Goal: Information Seeking & Learning: Find specific page/section

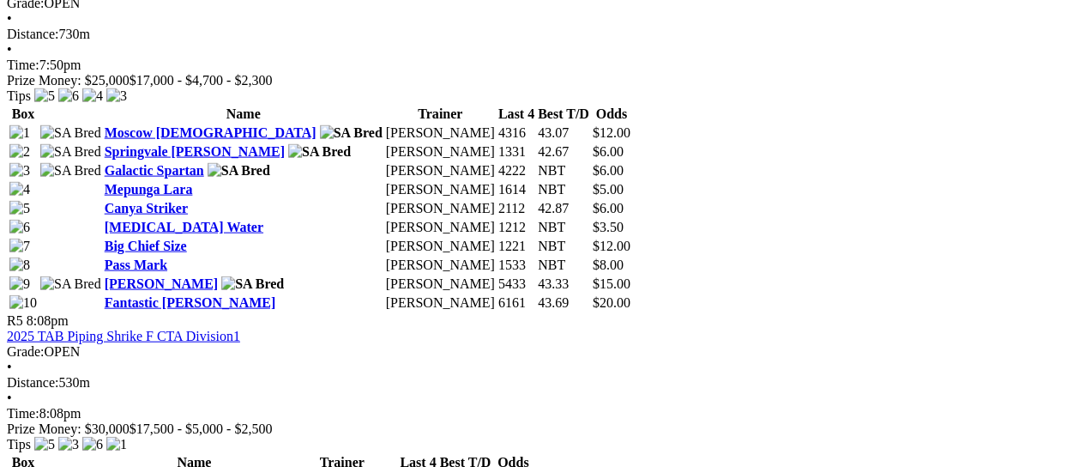
scroll to position [1802, 0]
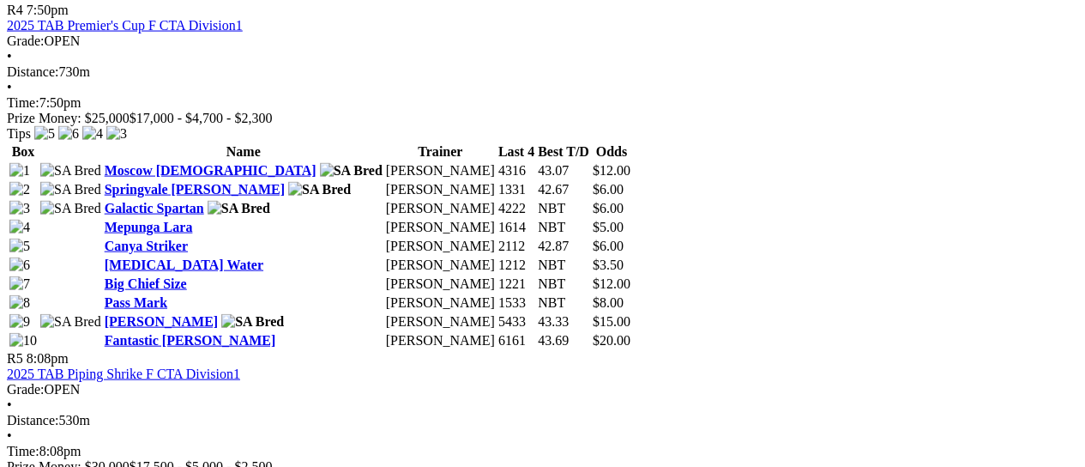
drag, startPoint x: 895, startPoint y: 80, endPoint x: 629, endPoint y: 77, distance: 266.0
copy link "GAWLER GOLD CUP [DATE] STAKE CTA Division1"
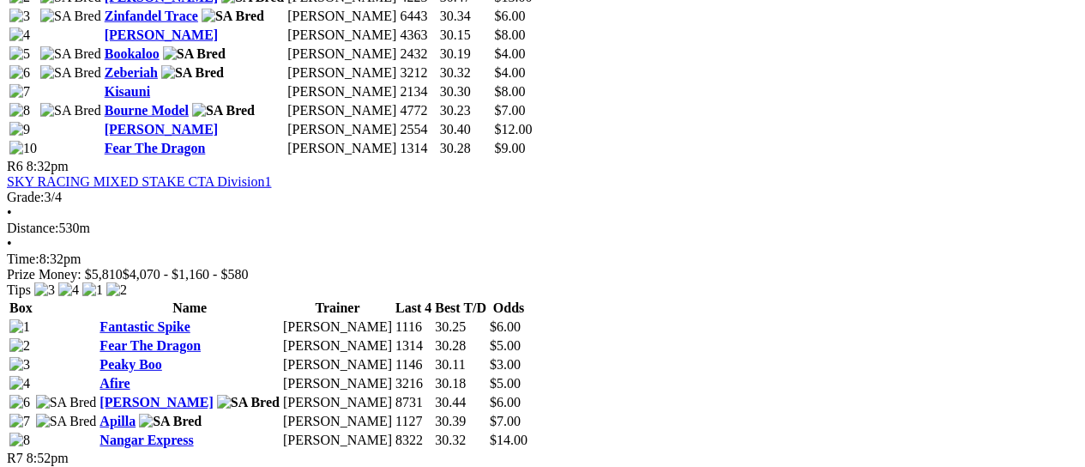
scroll to position [2317, 0]
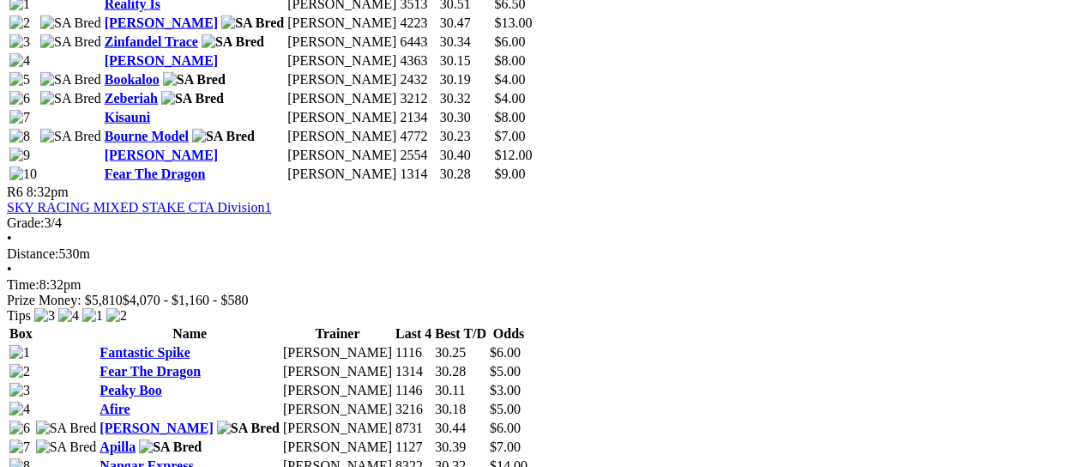
drag, startPoint x: 93, startPoint y: 94, endPoint x: 58, endPoint y: 92, distance: 34.4
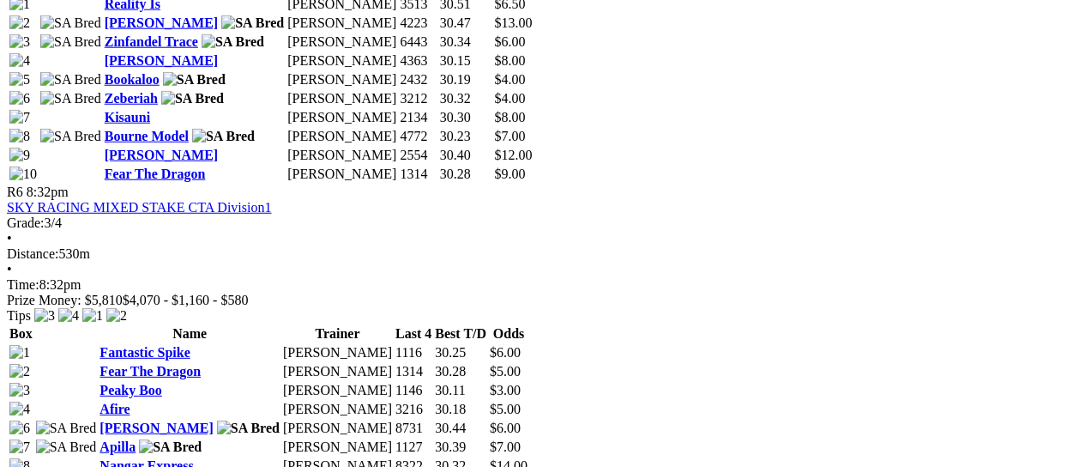
copy span "9:38pm"
drag, startPoint x: 289, startPoint y: 68, endPoint x: 115, endPoint y: 78, distance: 174.5
copy link "TAB (N/P) STAKE CTA Division1"
drag, startPoint x: 603, startPoint y: 97, endPoint x: 568, endPoint y: 95, distance: 35.2
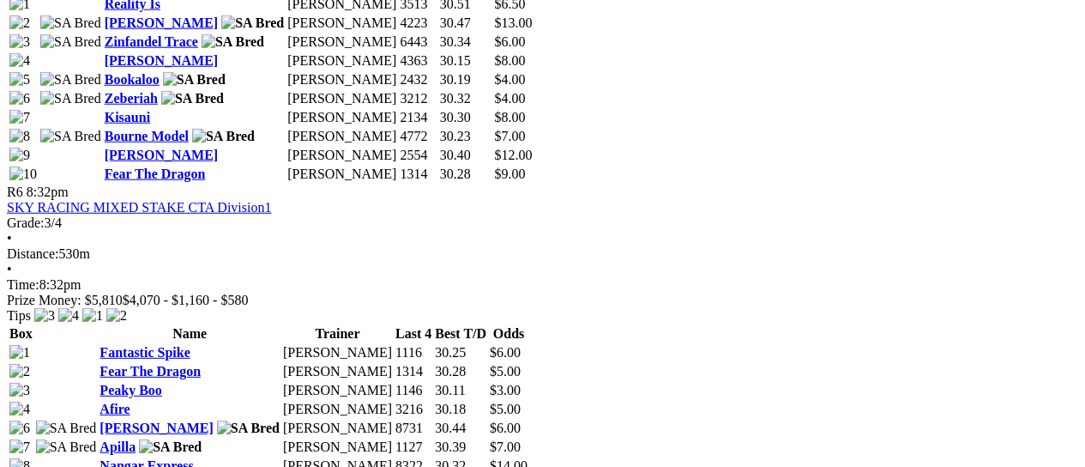
copy span "9:59pm"
drag, startPoint x: 885, startPoint y: 75, endPoint x: 632, endPoint y: 76, distance: 253.1
copy link "FRESH PET FOOD CO (N/P) STAKE CTA Division1"
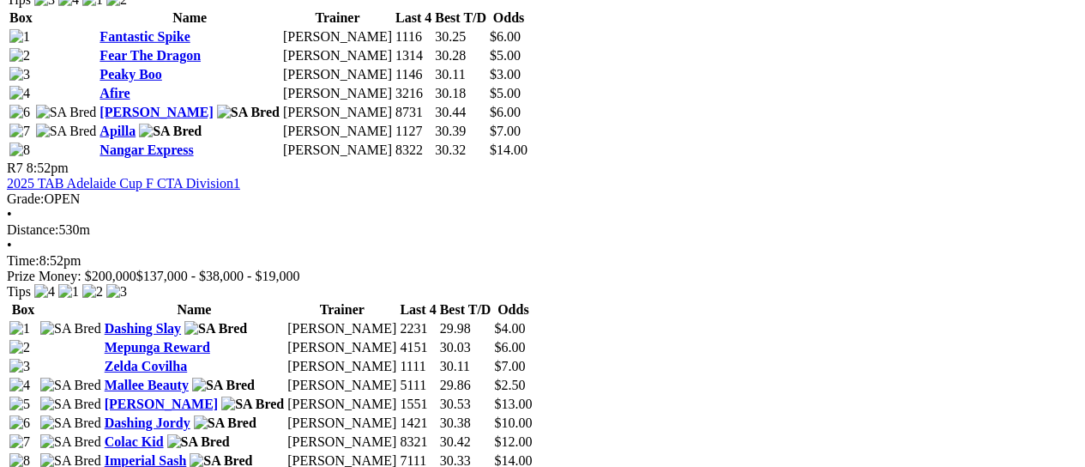
scroll to position [2660, 0]
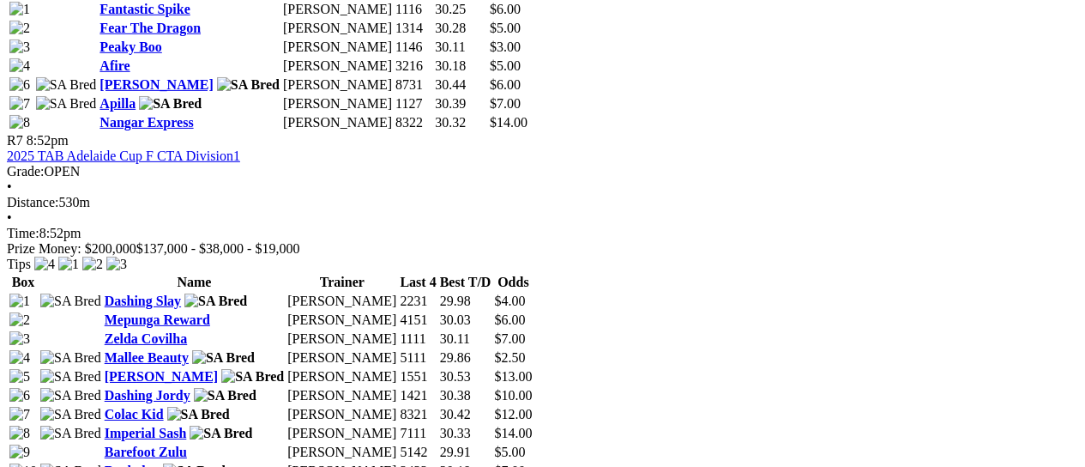
drag, startPoint x: 90, startPoint y: 150, endPoint x: 59, endPoint y: 150, distance: 30.9
copy span "10:18pm"
drag, startPoint x: 390, startPoint y: 128, endPoint x: 120, endPoint y: 126, distance: 270.3
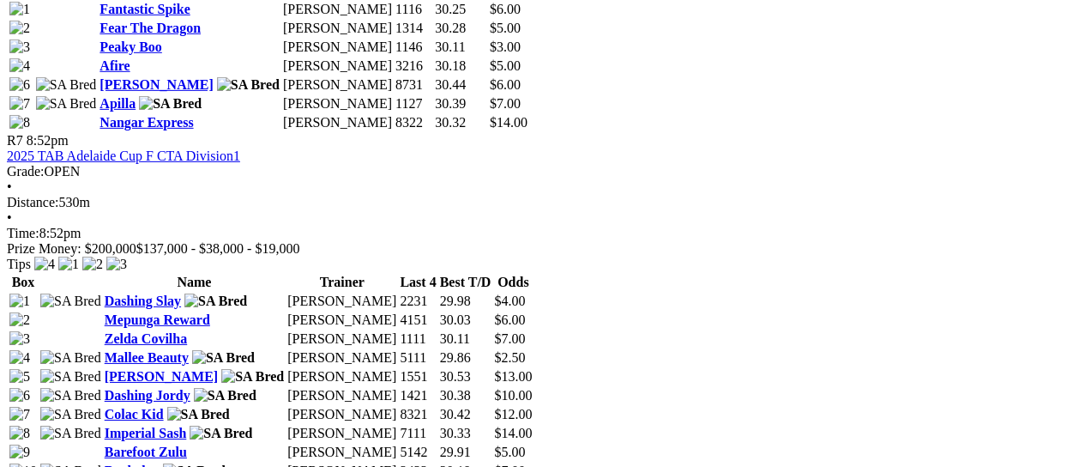
copy link "FUNDRAISERS AT ANGLE PARK STAKE CTA Division2"
drag, startPoint x: 602, startPoint y: 152, endPoint x: 565, endPoint y: 148, distance: 37.9
copy span "10:35pm"
drag, startPoint x: 771, startPoint y: 124, endPoint x: 632, endPoint y: 124, distance: 139.0
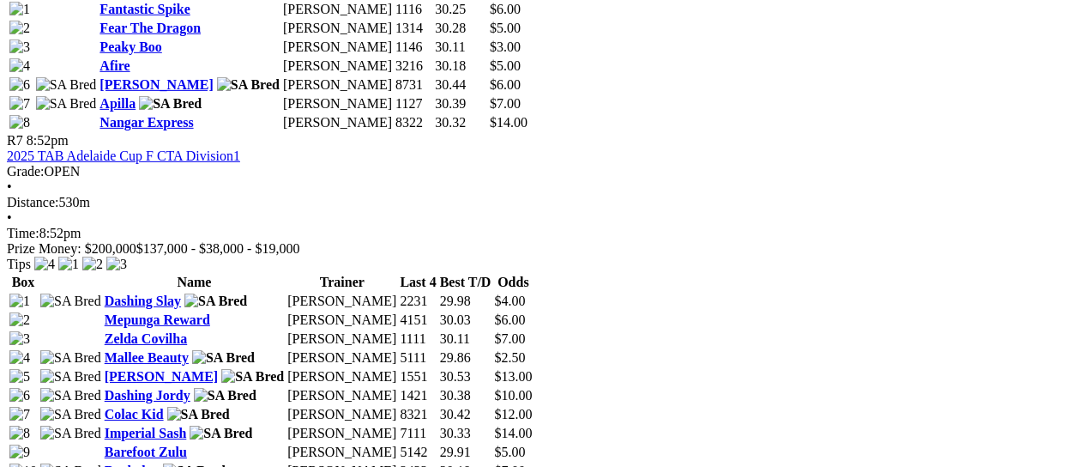
copy link "TAB STAKE CTA Division3"
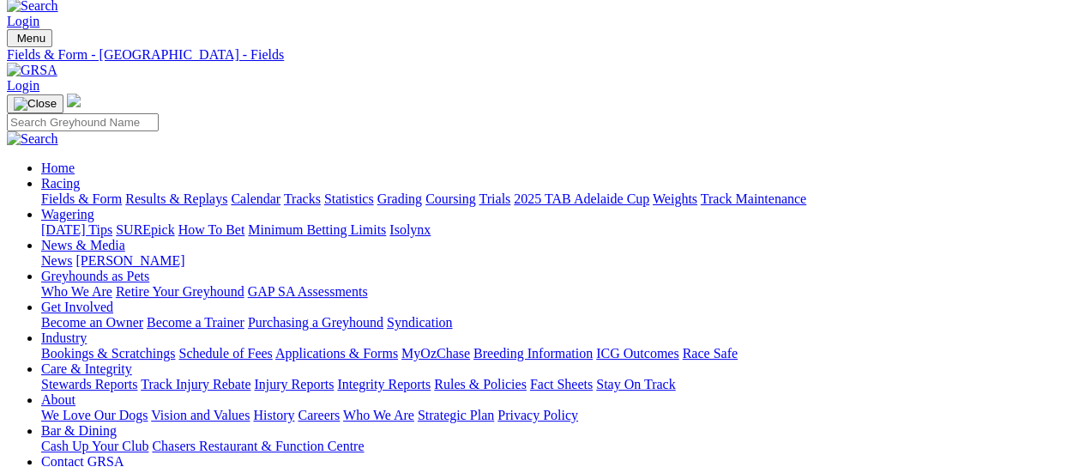
scroll to position [0, 0]
